Goal: Task Accomplishment & Management: Manage account settings

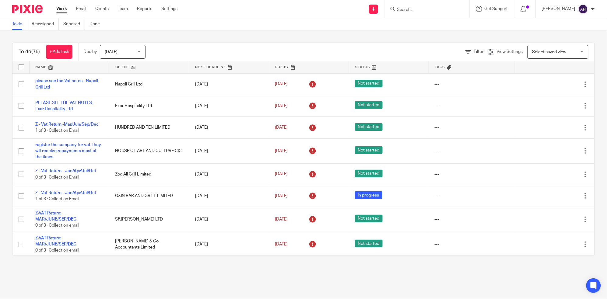
click at [438, 6] on form at bounding box center [429, 9] width 65 height 8
click at [437, 9] on input "Search" at bounding box center [424, 9] width 55 height 5
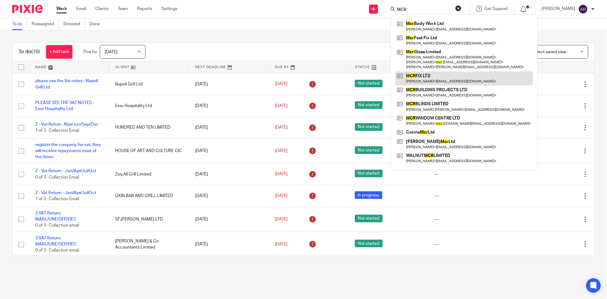
type input "MCR"
click at [442, 77] on link at bounding box center [464, 79] width 138 height 14
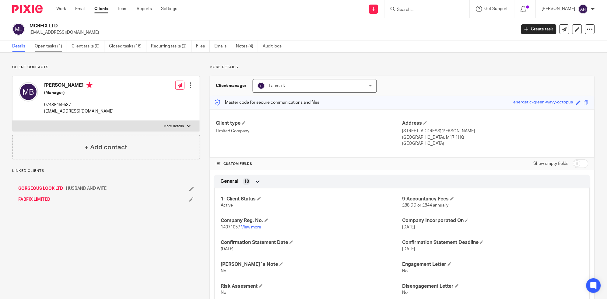
click at [45, 48] on link "Open tasks (1)" at bounding box center [51, 46] width 32 height 12
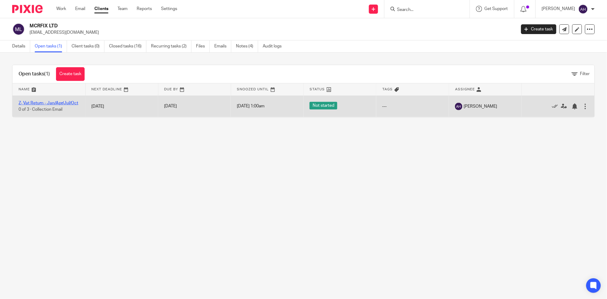
click at [31, 101] on link "Z- Vat Return - Jan/Apr/Jul/Oct" at bounding box center [49, 103] width 60 height 4
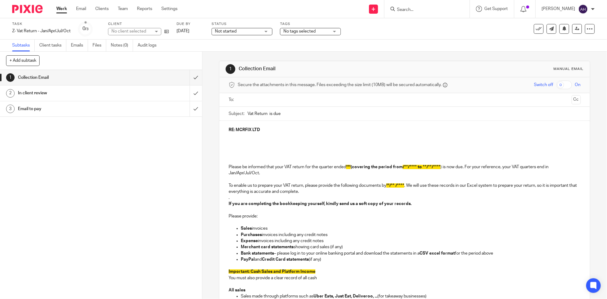
click at [134, 95] on div "In client review" at bounding box center [101, 93] width 166 height 9
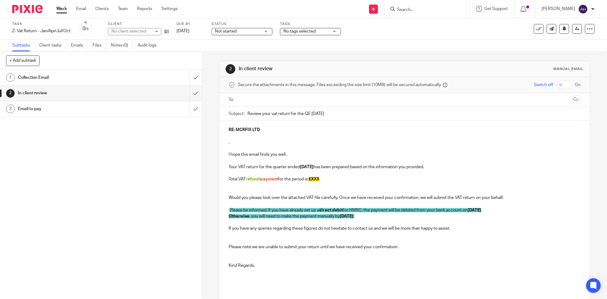
click at [330, 180] on p "Total VAT refund/ payment for the period is: £XXX" at bounding box center [405, 179] width 352 height 6
drag, startPoint x: 330, startPoint y: 180, endPoint x: 313, endPoint y: 181, distance: 16.5
click at [313, 181] on p "Total VAT refund/ payment for the period is: £ 4,303.30" at bounding box center [405, 179] width 352 height 6
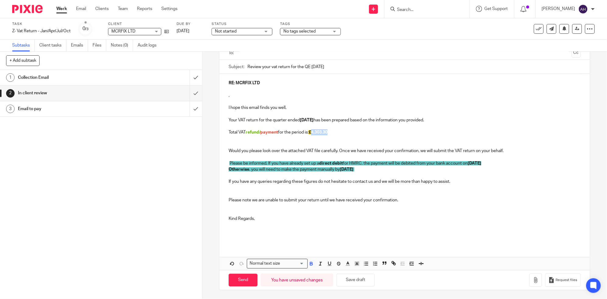
scroll to position [47, 0]
click at [356, 263] on polyline "button" at bounding box center [357, 263] width 2 height 2
click at [360, 270] on li "color:#FCDC00" at bounding box center [362, 271] width 5 height 5
click at [461, 217] on p "Kind Regards," at bounding box center [405, 218] width 352 height 6
click at [259, 132] on span "refund/" at bounding box center [253, 132] width 15 height 4
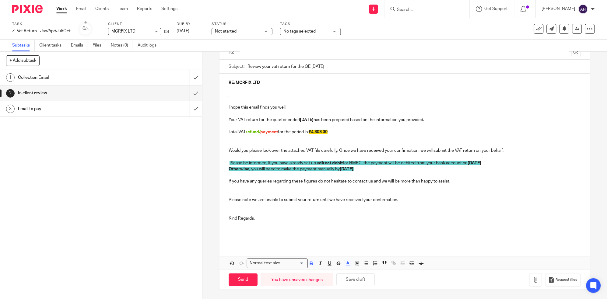
click at [261, 133] on span "payment" at bounding box center [269, 132] width 18 height 4
click at [455, 213] on p at bounding box center [405, 212] width 352 height 6
click at [166, 30] on icon at bounding box center [166, 31] width 5 height 5
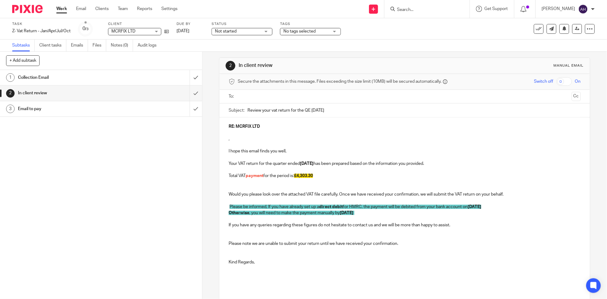
scroll to position [0, 0]
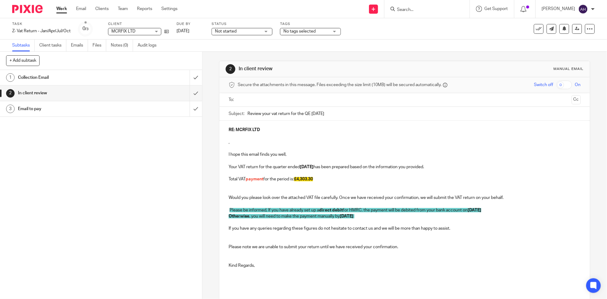
click at [290, 101] on input "text" at bounding box center [404, 99] width 329 height 7
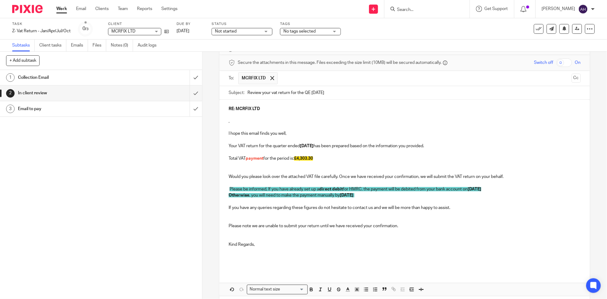
scroll to position [48, 0]
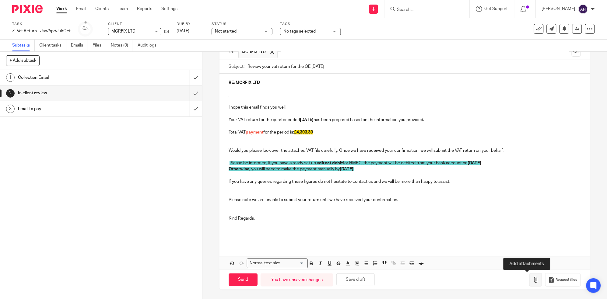
click at [533, 281] on icon "button" at bounding box center [536, 280] width 6 height 6
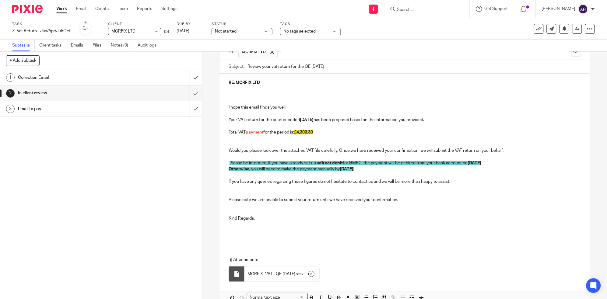
scroll to position [83, 0]
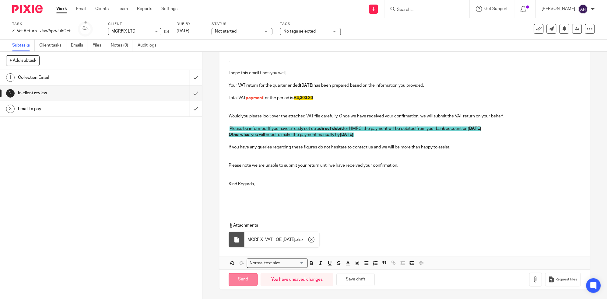
click at [241, 279] on input "Send" at bounding box center [243, 279] width 29 height 13
type input "Sent"
click at [58, 8] on link "Work" at bounding box center [61, 9] width 11 height 6
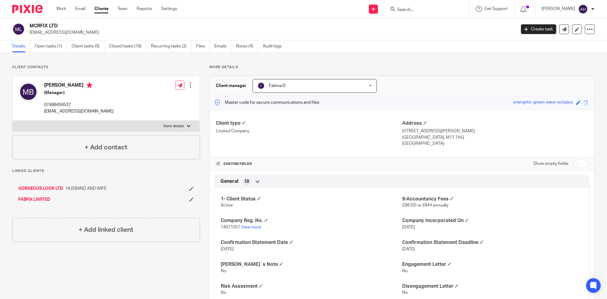
click at [187, 126] on div at bounding box center [189, 126] width 4 height 4
click at [12, 121] on input "More details" at bounding box center [12, 121] width 0 height 0
checkbox input "true"
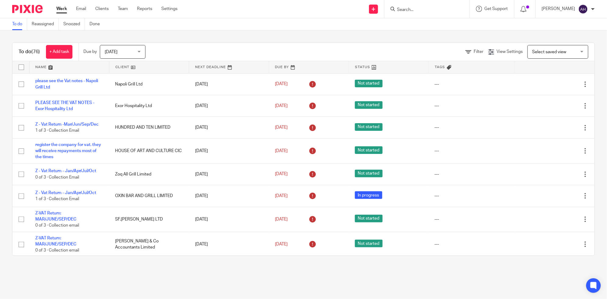
click at [433, 10] on input "Search" at bounding box center [424, 9] width 55 height 5
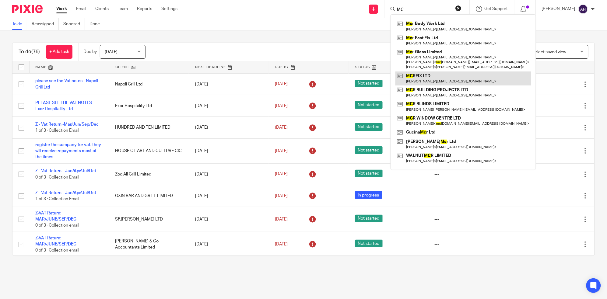
type input "MC"
click at [434, 77] on link at bounding box center [463, 79] width 136 height 14
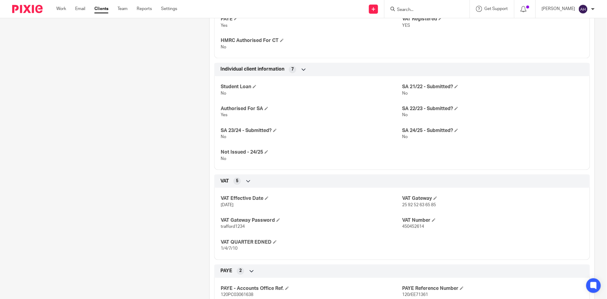
scroll to position [372, 0]
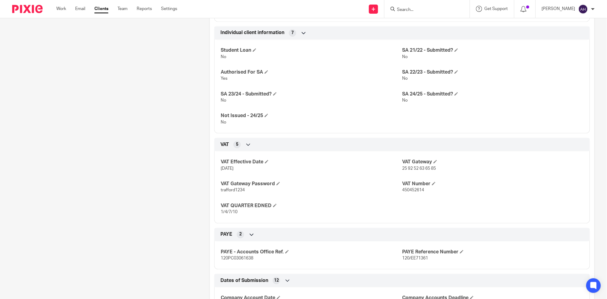
click at [412, 190] on span "450452614" at bounding box center [413, 190] width 22 height 4
copy span "450452614"
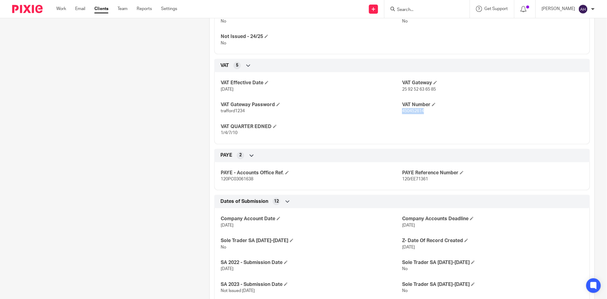
scroll to position [439, 0]
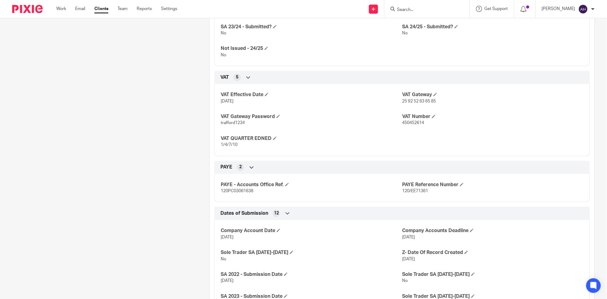
click at [414, 100] on span "25 92 52 63 65 85" at bounding box center [419, 101] width 34 height 4
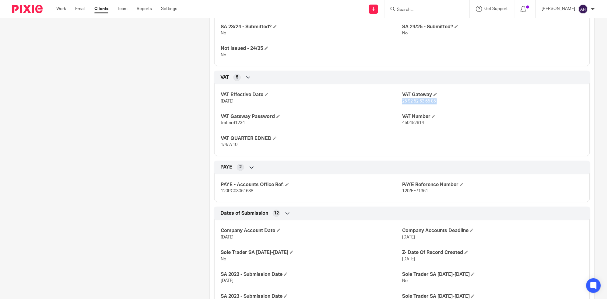
copy p "25 92 52 63 65 85"
click at [231, 123] on span "trafford1234" at bounding box center [233, 123] width 24 height 4
copy p "trafford1234"
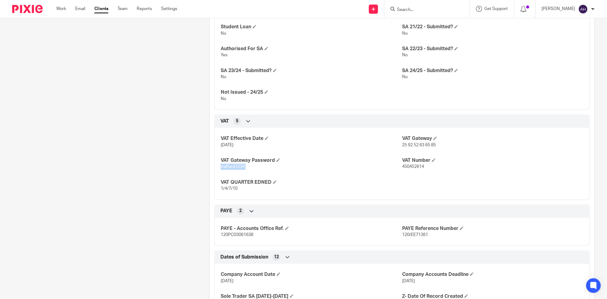
scroll to position [338, 0]
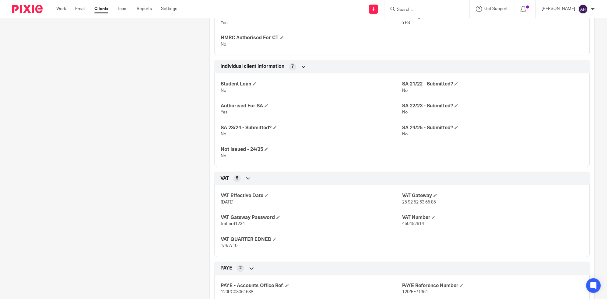
click at [411, 222] on span "450452614" at bounding box center [413, 224] width 22 height 4
copy span "450452614"
click at [530, 102] on div "Student Loan No SA 21/22 - Submitted? No Authorised For SA Yes SA 22/23 - Submi…" at bounding box center [402, 118] width 376 height 98
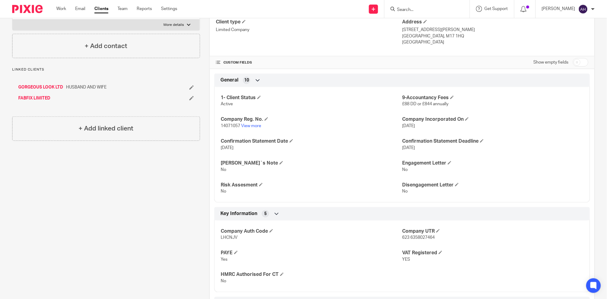
scroll to position [0, 0]
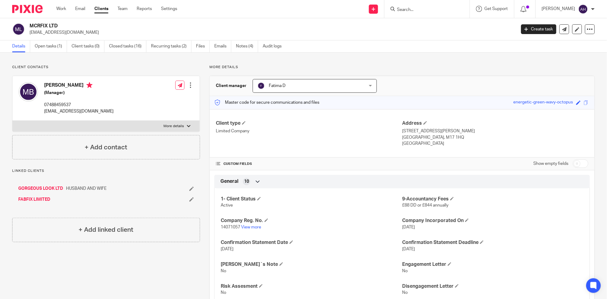
click at [433, 11] on input "Search" at bounding box center [424, 9] width 55 height 5
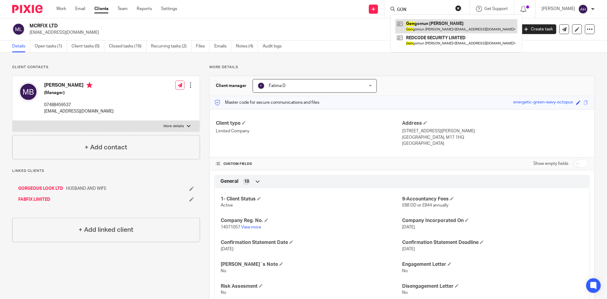
type input "GON"
click at [441, 28] on link at bounding box center [456, 26] width 122 height 14
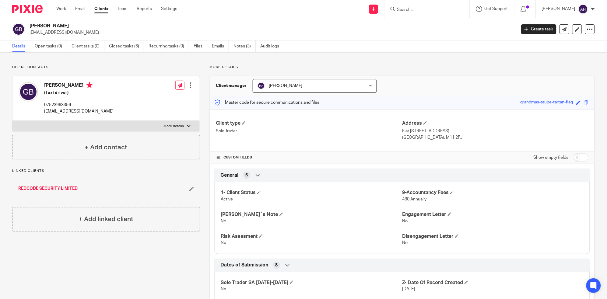
click at [190, 125] on label "More details" at bounding box center [105, 126] width 187 height 11
click at [12, 121] on input "More details" at bounding box center [12, 121] width 0 height 0
checkbox input "true"
